Goal: Book appointment/travel/reservation

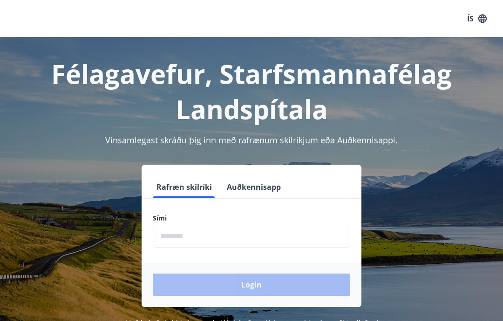
click at [207, 236] on input "phone" at bounding box center [251, 236] width 197 height 23
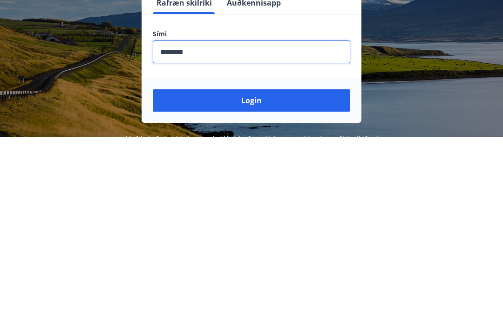
scroll to position [153, 0]
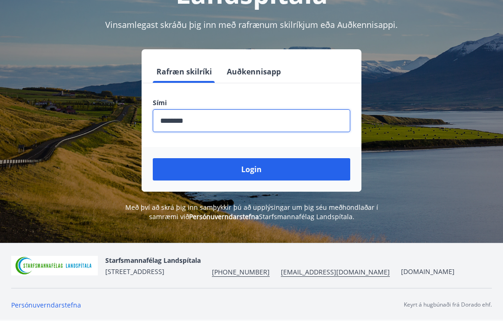
type input "********"
click at [269, 158] on button "Login" at bounding box center [251, 169] width 197 height 22
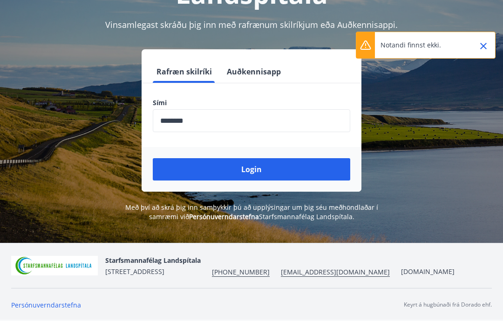
click at [482, 43] on icon "Close" at bounding box center [483, 46] width 11 height 11
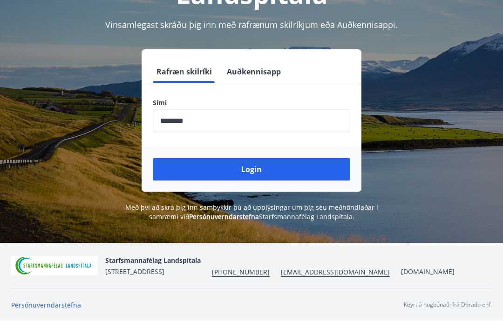
click at [262, 61] on button "Auðkennisapp" at bounding box center [253, 72] width 61 height 22
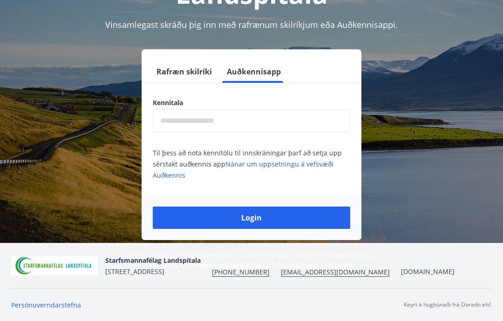
click at [239, 109] on input "text" at bounding box center [251, 120] width 197 height 23
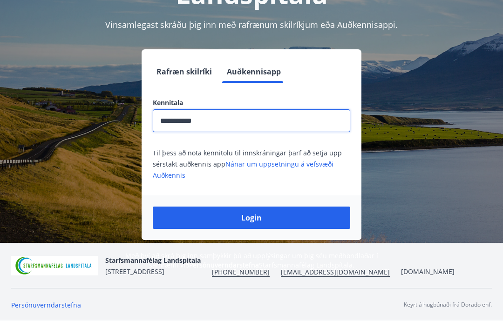
type input "**********"
click at [264, 207] on button "Login" at bounding box center [251, 218] width 197 height 22
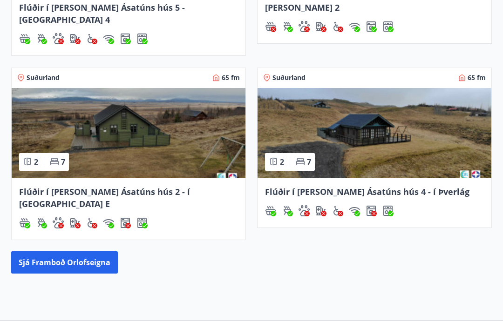
scroll to position [443, 0]
click at [94, 251] on button "Sjá framboð orlofseigna" at bounding box center [64, 262] width 107 height 22
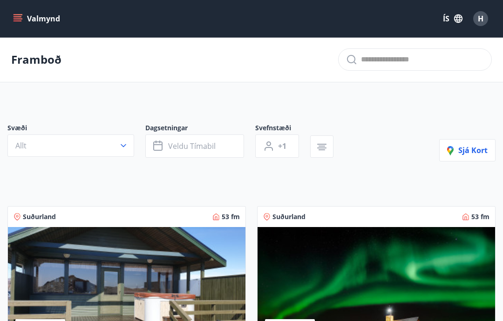
click at [234, 150] on button "Veldu tímabil" at bounding box center [194, 146] width 99 height 23
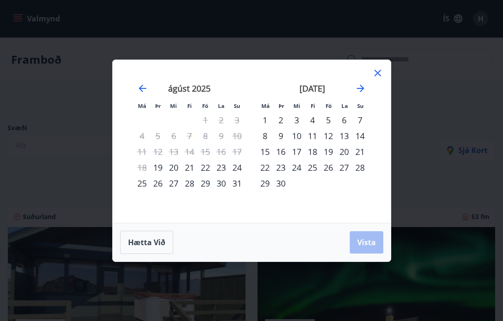
click at [224, 169] on div "23" at bounding box center [221, 168] width 16 height 16
click at [227, 185] on div "30" at bounding box center [221, 184] width 16 height 16
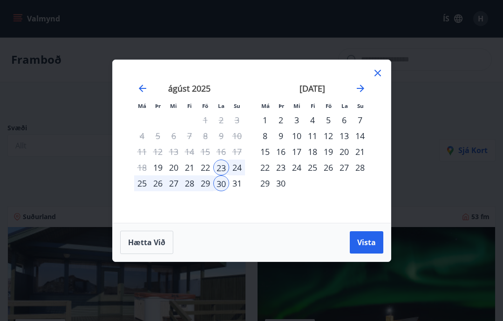
click at [371, 251] on button "Vista" at bounding box center [367, 242] width 34 height 22
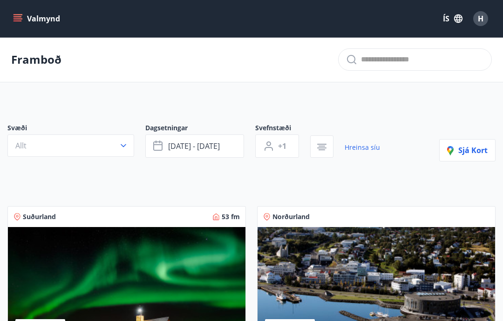
click at [230, 144] on button "ágú 23 - ágú 30" at bounding box center [194, 146] width 99 height 23
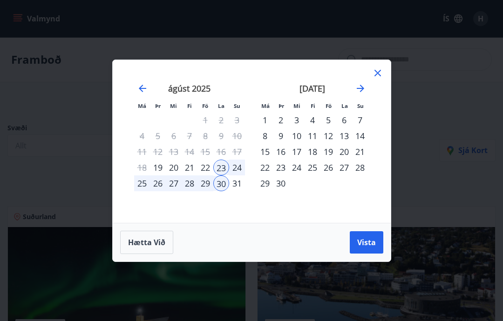
click at [223, 188] on div "30" at bounding box center [221, 184] width 16 height 16
click at [330, 123] on div "5" at bounding box center [328, 120] width 16 height 16
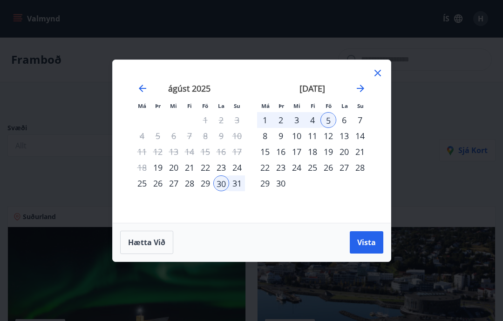
click at [370, 244] on span "Vista" at bounding box center [366, 242] width 19 height 10
